Goal: Navigation & Orientation: Find specific page/section

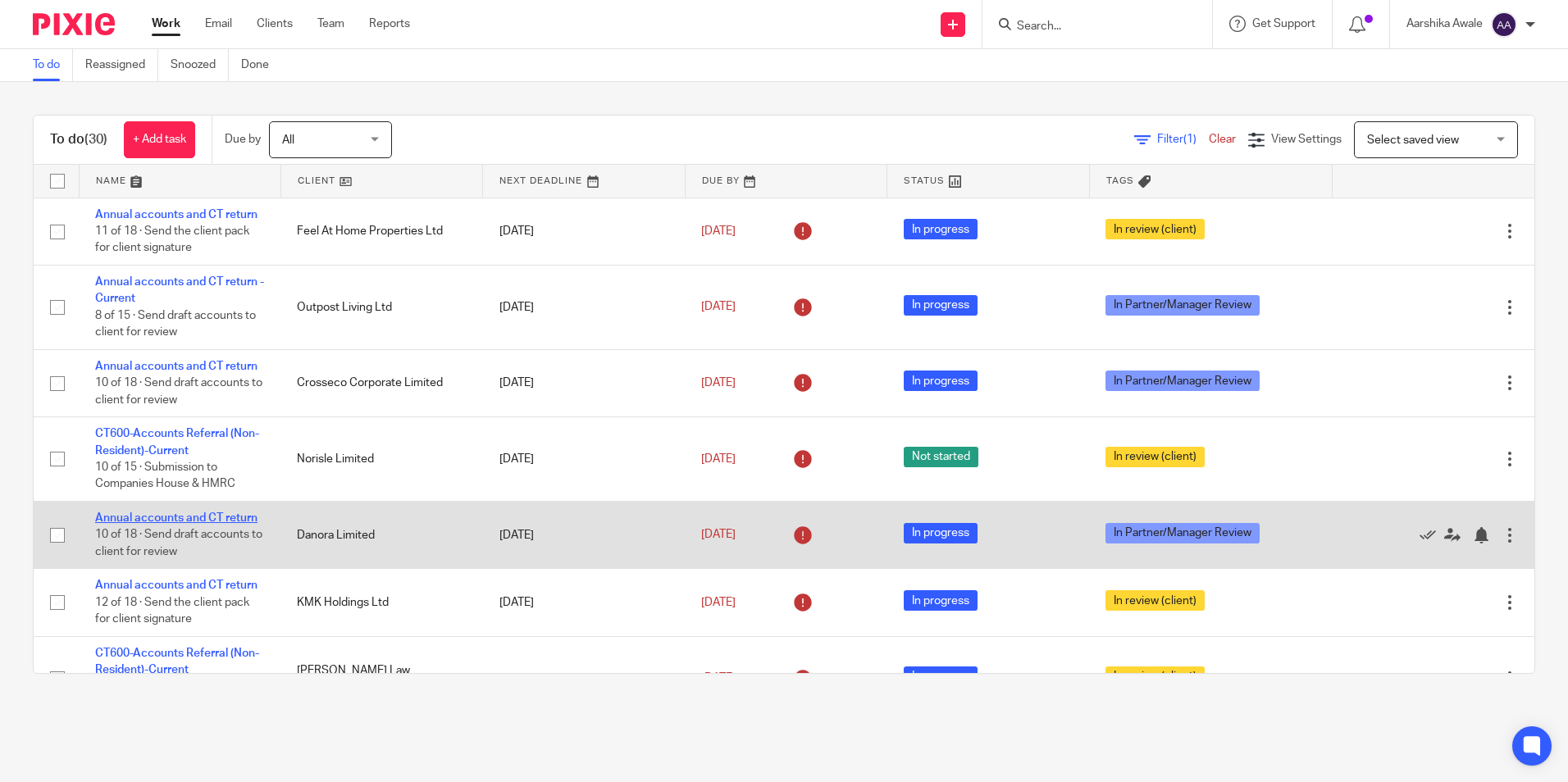
click at [167, 517] on link "Annual accounts and CT return" at bounding box center [176, 518] width 162 height 12
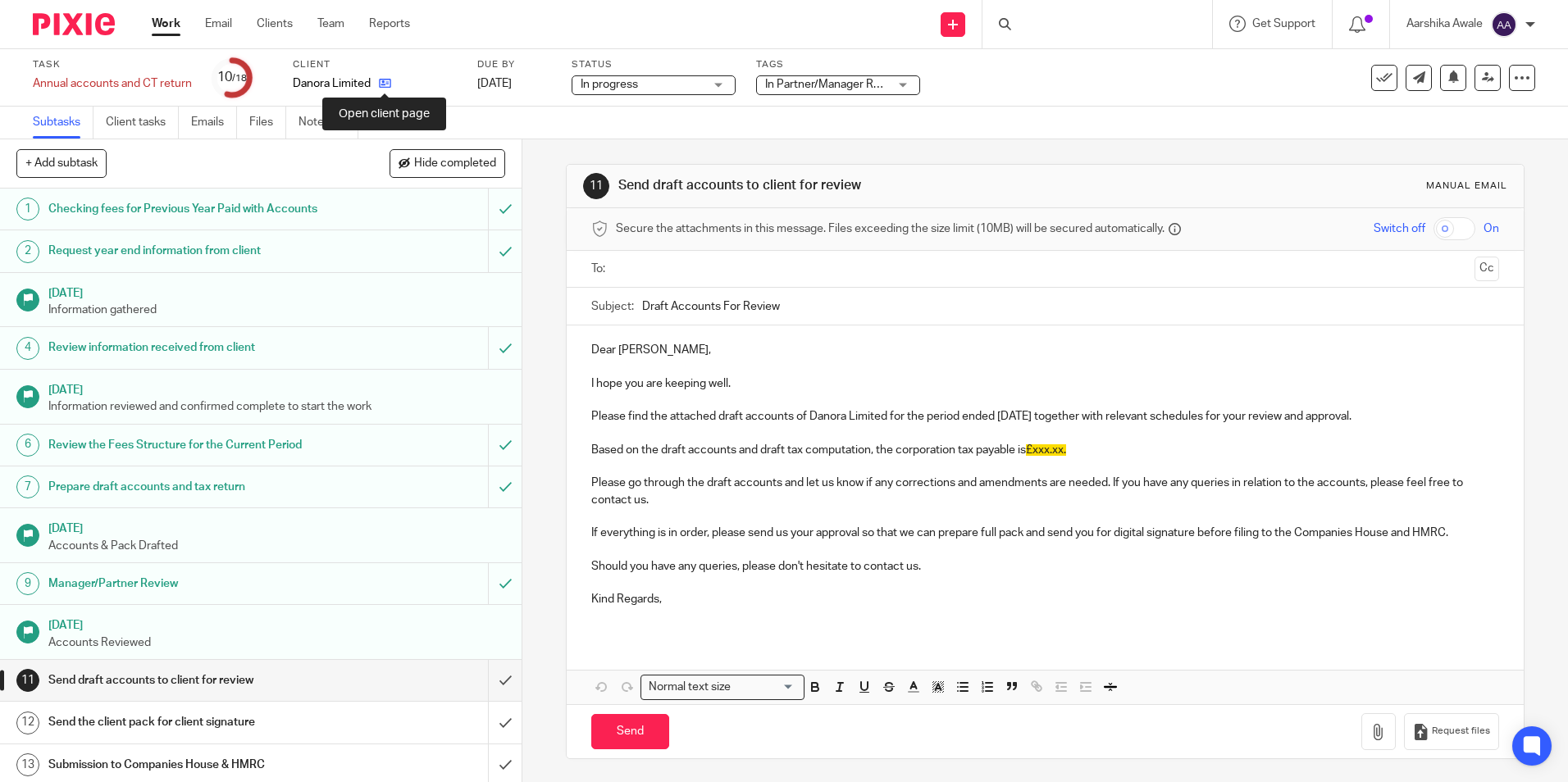
click at [384, 84] on icon at bounding box center [384, 83] width 12 height 12
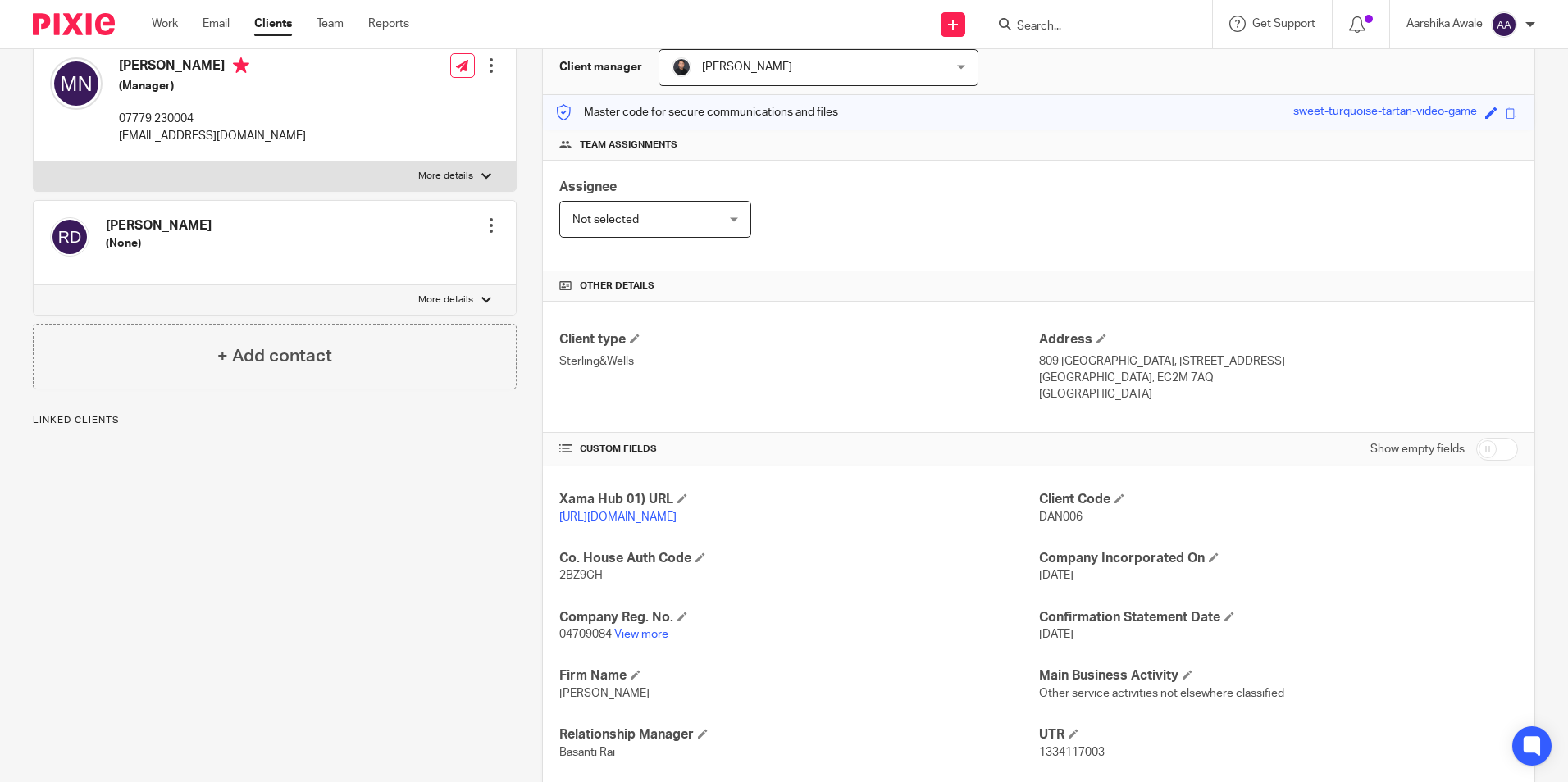
scroll to position [335, 0]
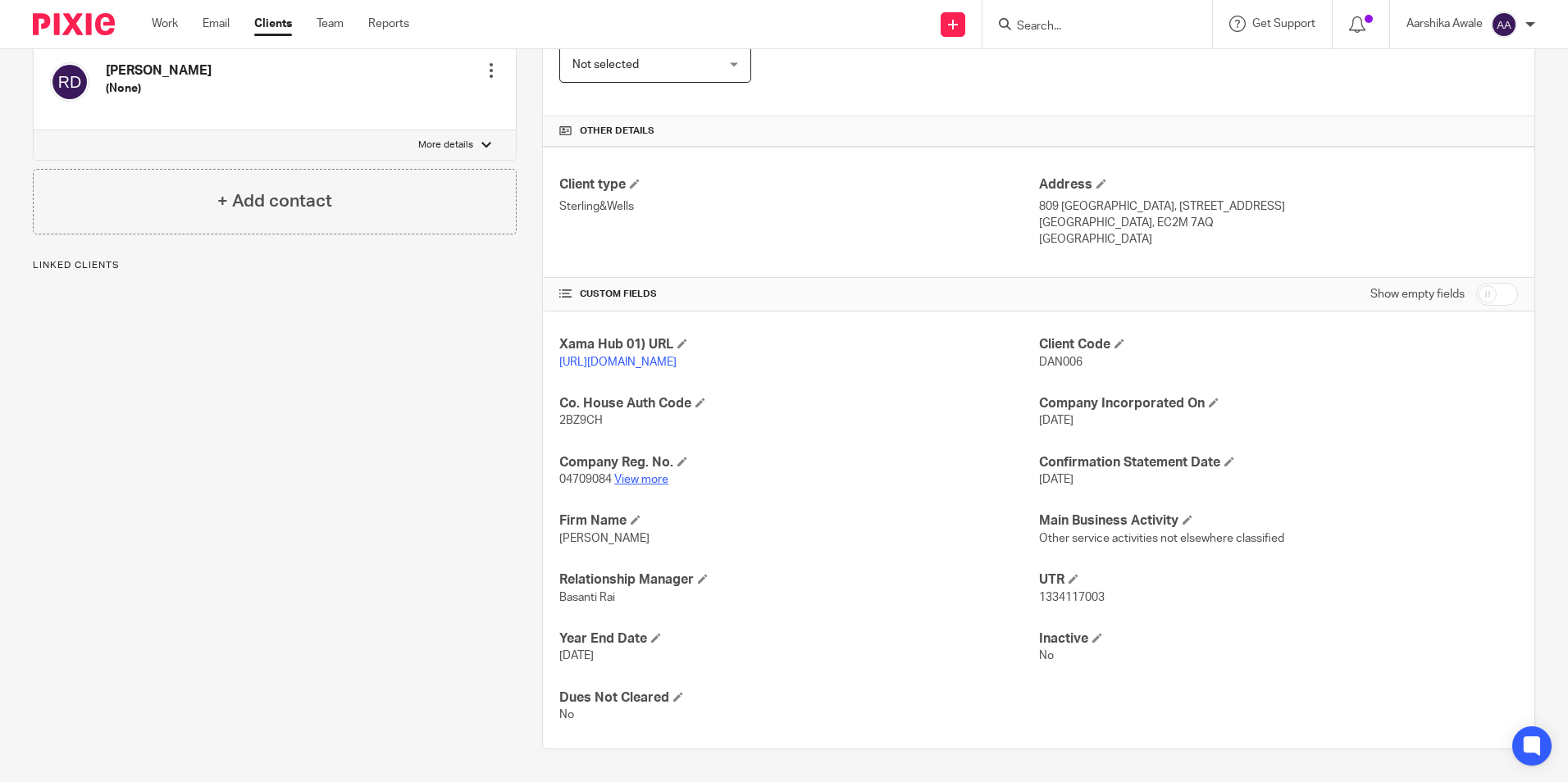
click at [626, 478] on link "View more" at bounding box center [641, 480] width 54 height 12
